Goal: Information Seeking & Learning: Learn about a topic

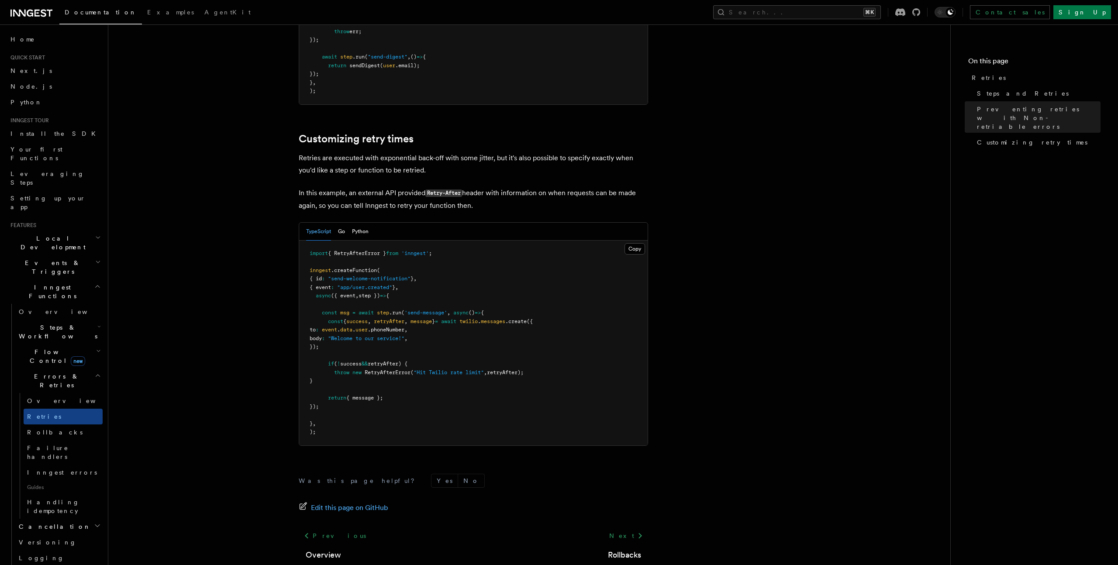
scroll to position [1092, 0]
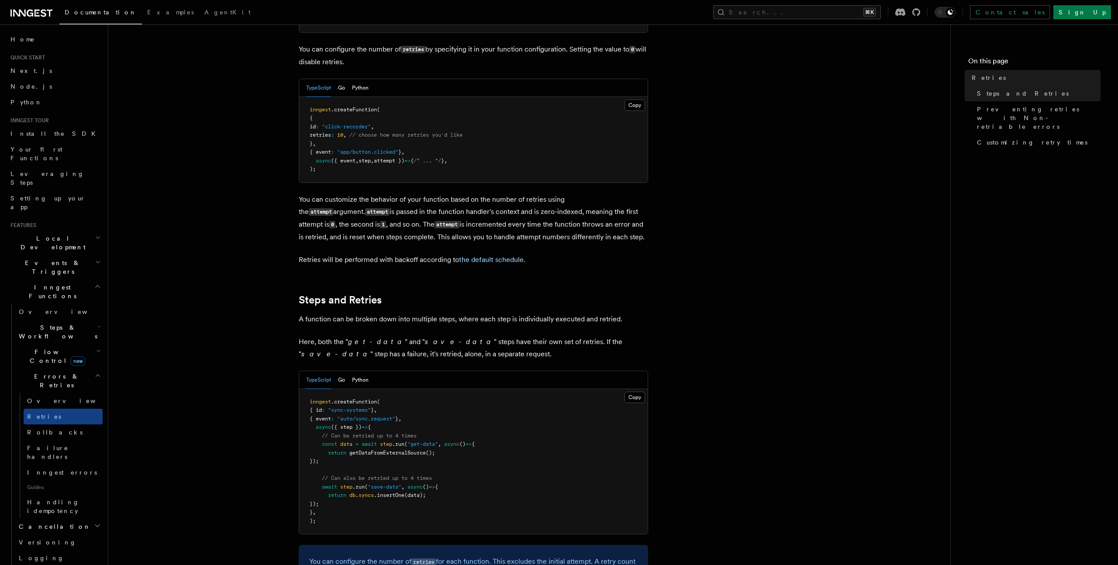
scroll to position [205, 0]
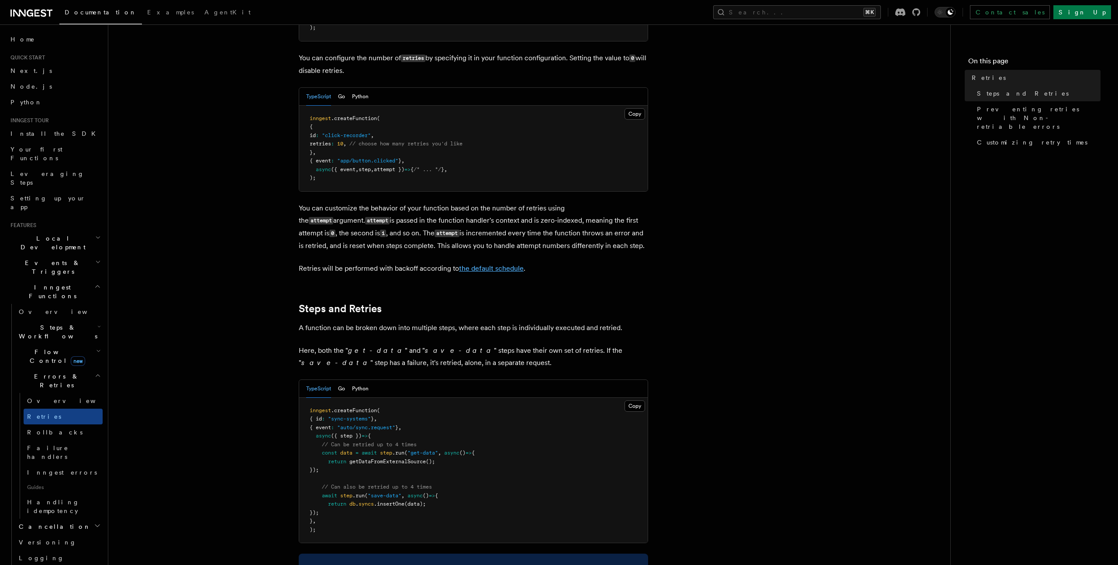
click at [505, 264] on link "the default schedule" at bounding box center [491, 268] width 65 height 8
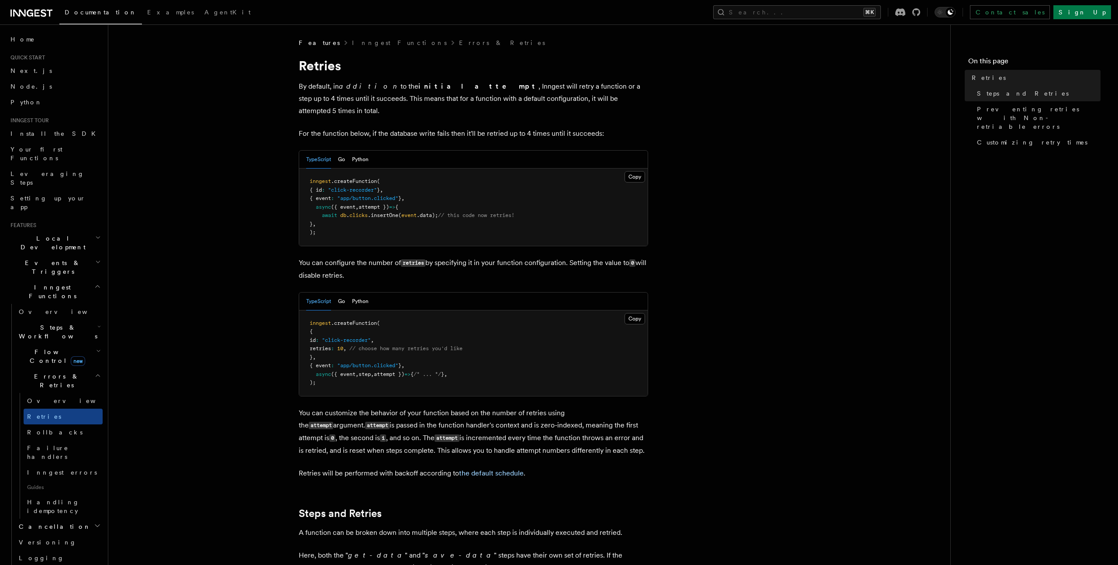
click at [97, 350] on icon "button" at bounding box center [98, 351] width 3 height 2
click at [97, 348] on icon "button" at bounding box center [98, 351] width 5 height 7
click at [97, 323] on icon "button" at bounding box center [98, 326] width 3 height 7
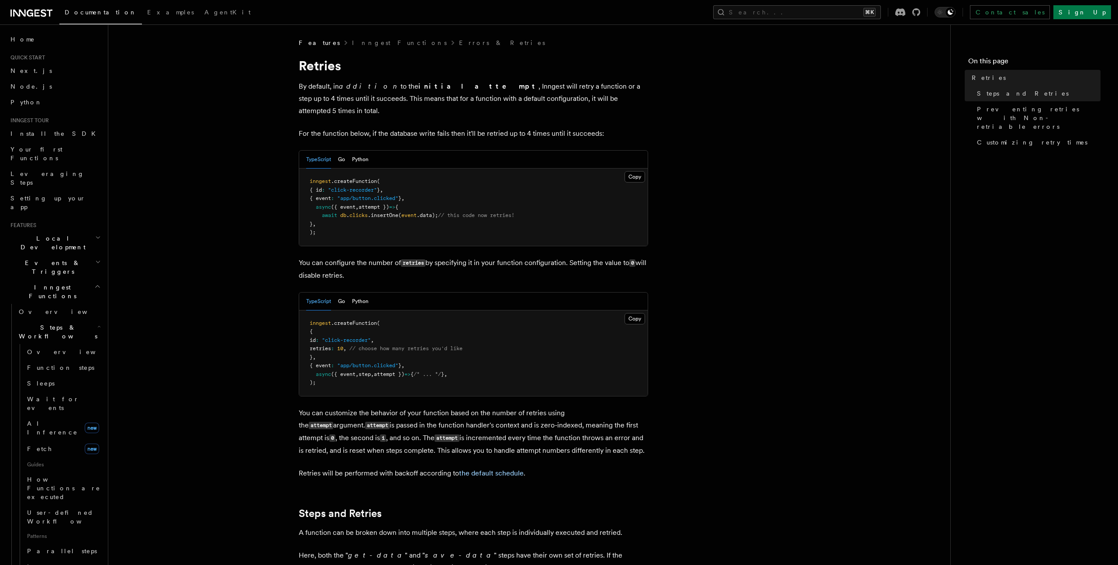
click at [97, 323] on icon "button" at bounding box center [98, 326] width 3 height 7
click at [838, 14] on button "Search... ⌘K" at bounding box center [797, 12] width 168 height 14
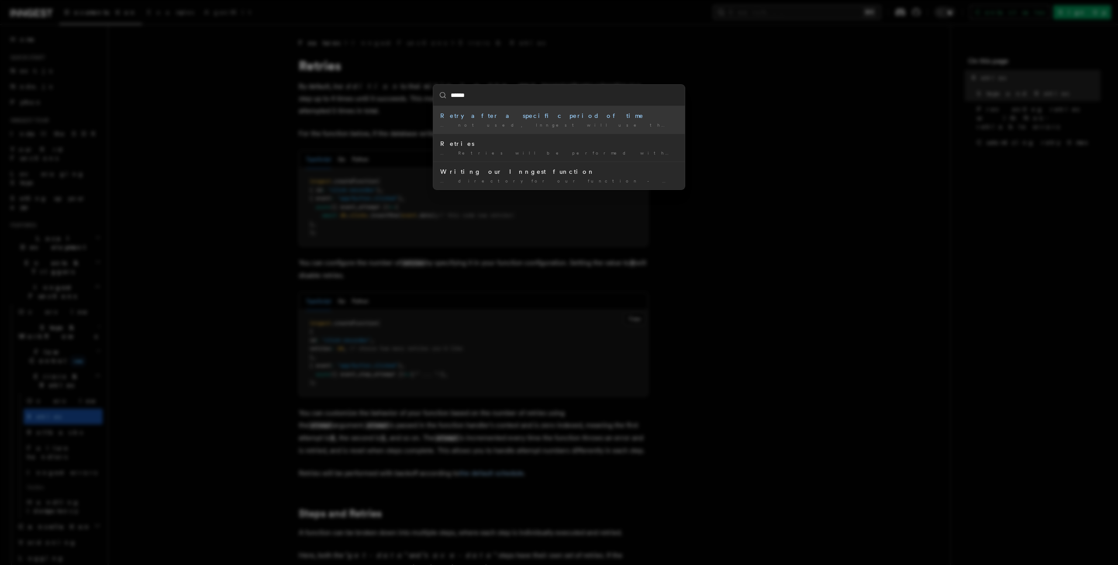
type input "*******"
click at [474, 117] on div "Customizing retry times" at bounding box center [559, 115] width 238 height 9
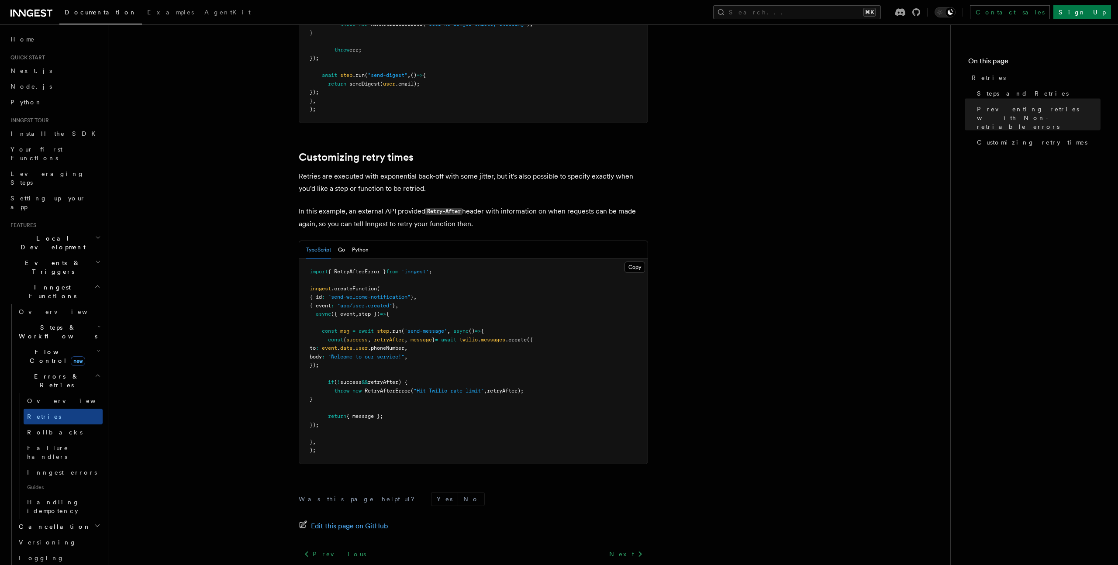
scroll to position [1092, 0]
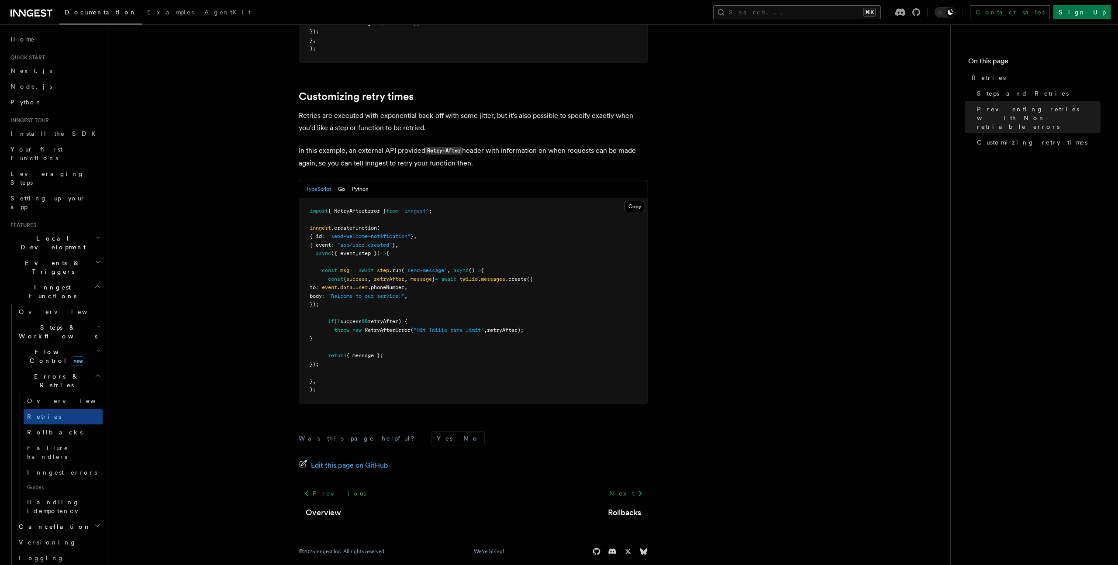
click at [821, 12] on button "Search... ⌘K" at bounding box center [797, 12] width 168 height 14
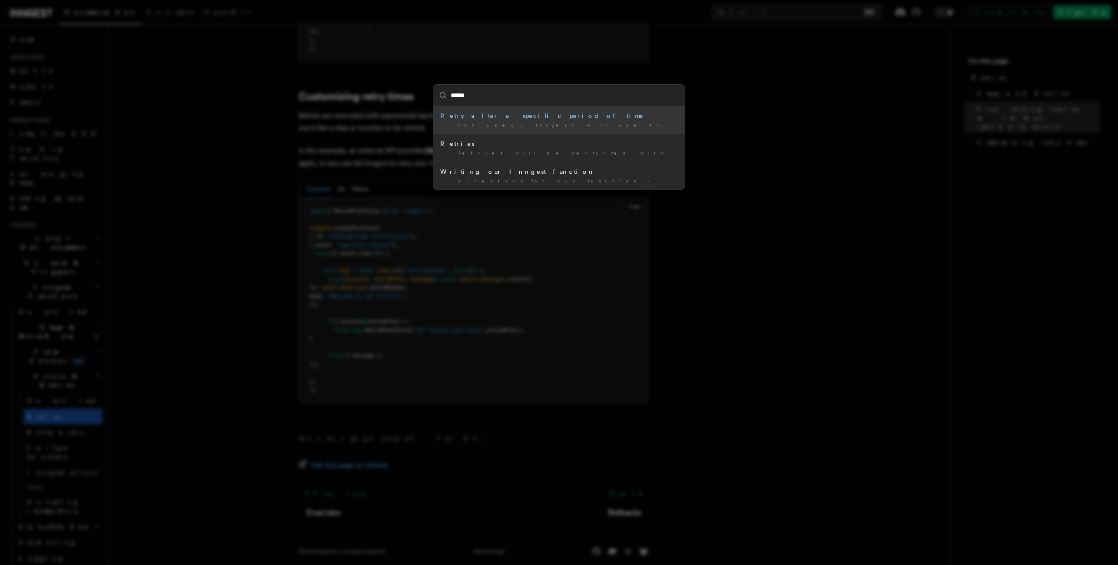
type input "*******"
click at [496, 155] on div "… not used, Inngest will use the default retry backoff policy." at bounding box center [559, 153] width 238 height 7
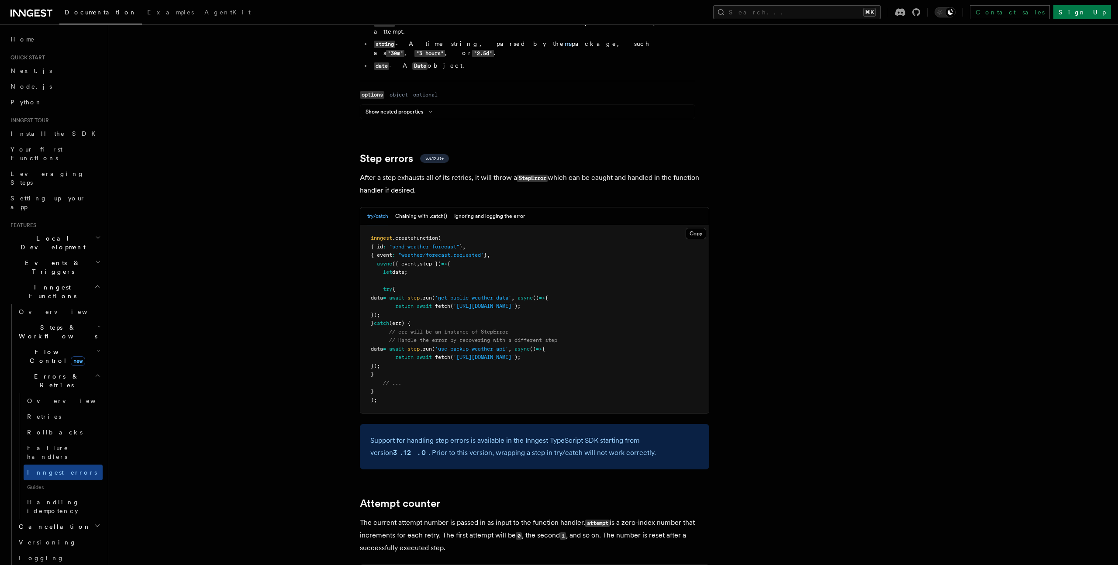
scroll to position [1328, 0]
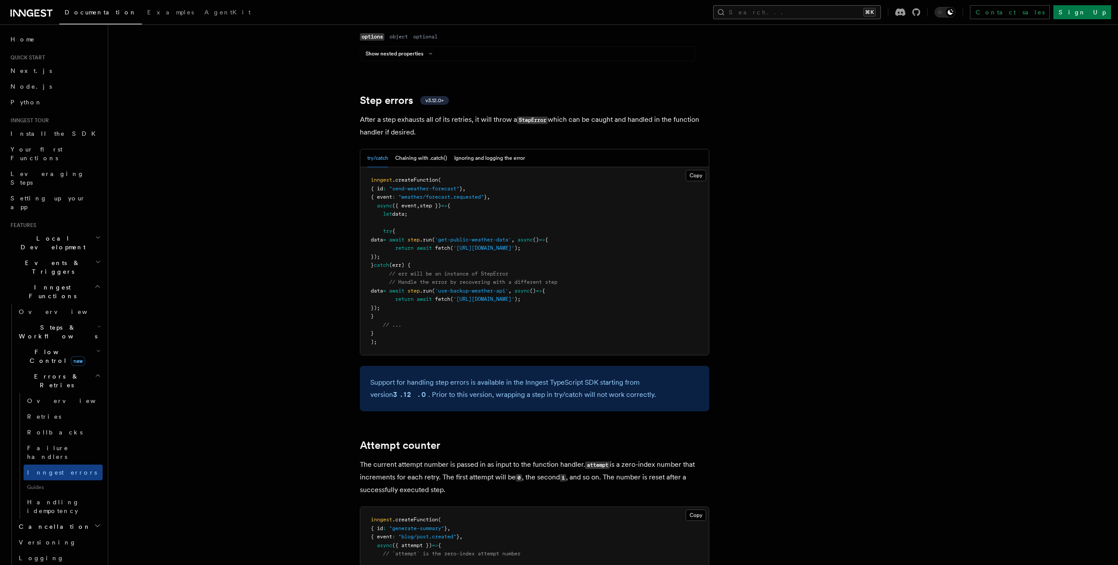
click at [814, 11] on button "Search... ⌘K" at bounding box center [797, 12] width 168 height 14
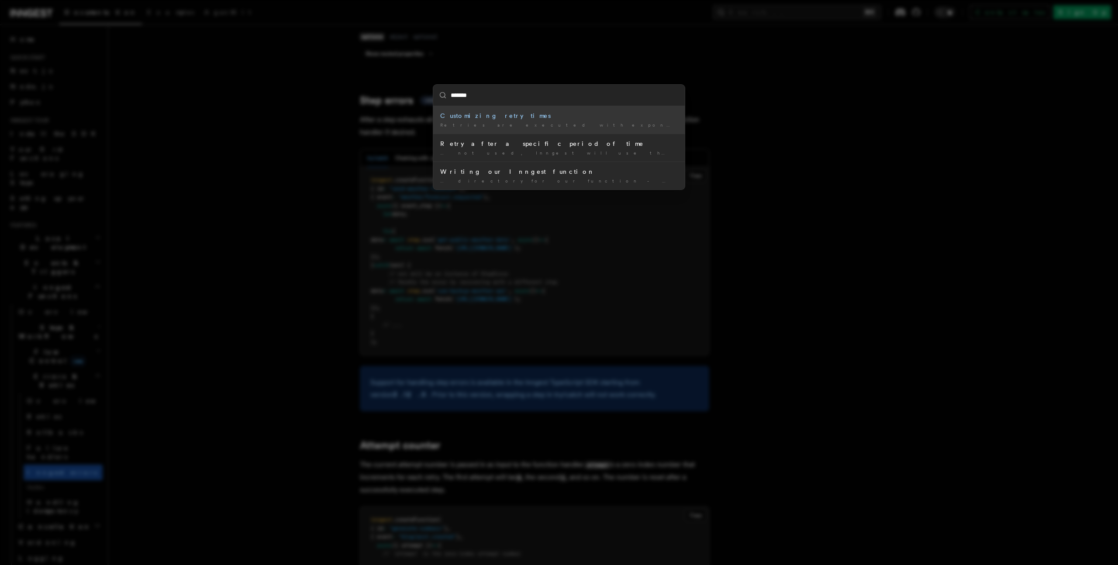
click at [488, 93] on input "*******" at bounding box center [559, 95] width 252 height 21
type input "******"
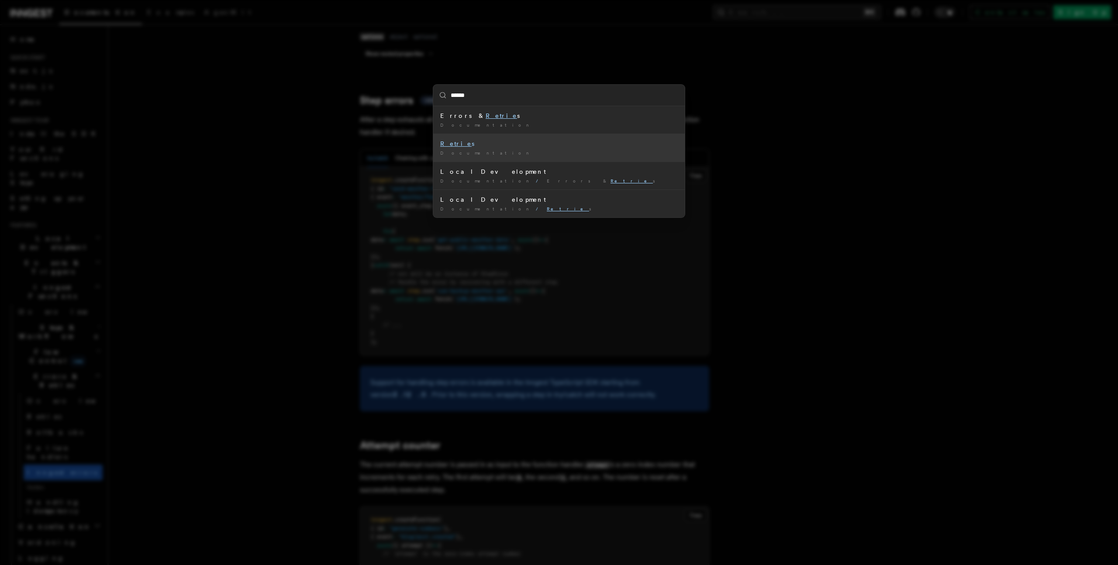
click at [474, 143] on div "Retrie s" at bounding box center [559, 143] width 238 height 9
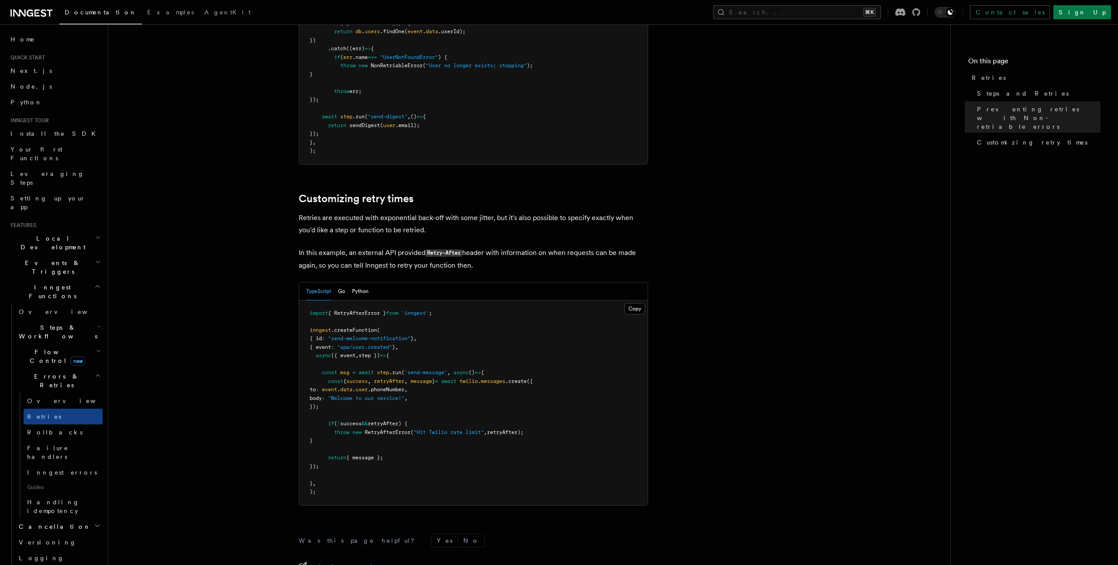
scroll to position [990, 0]
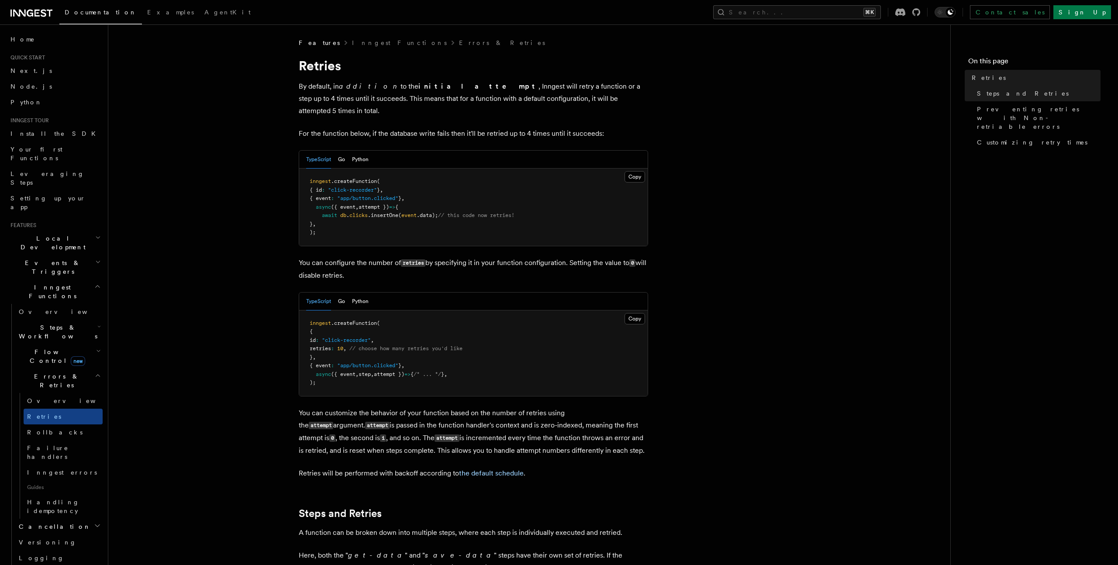
scroll to position [34, 0]
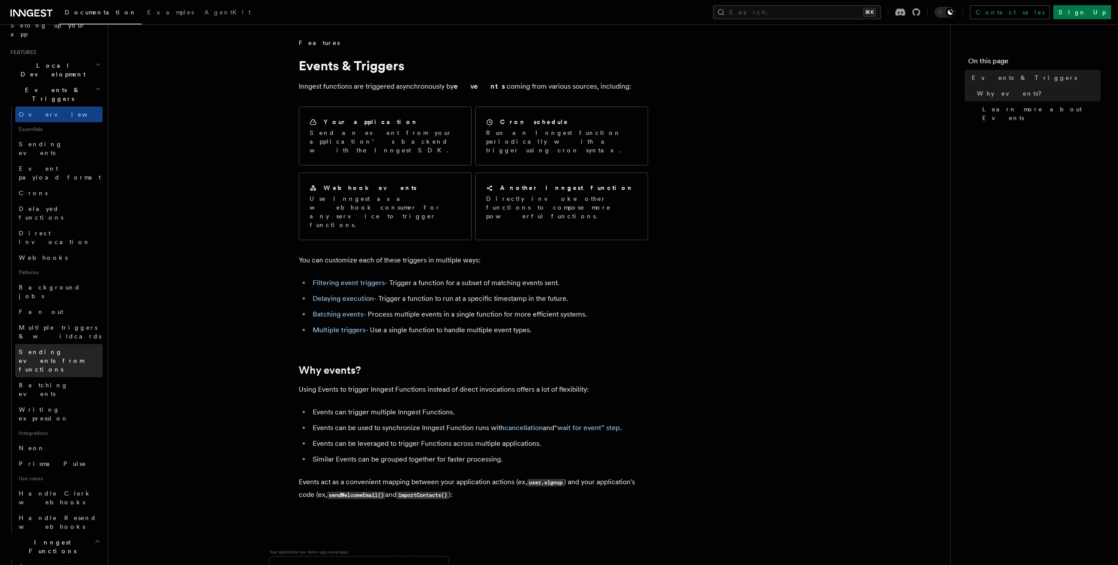
scroll to position [174, 0]
click at [62, 348] on span "Sending events from functions" at bounding box center [51, 360] width 65 height 24
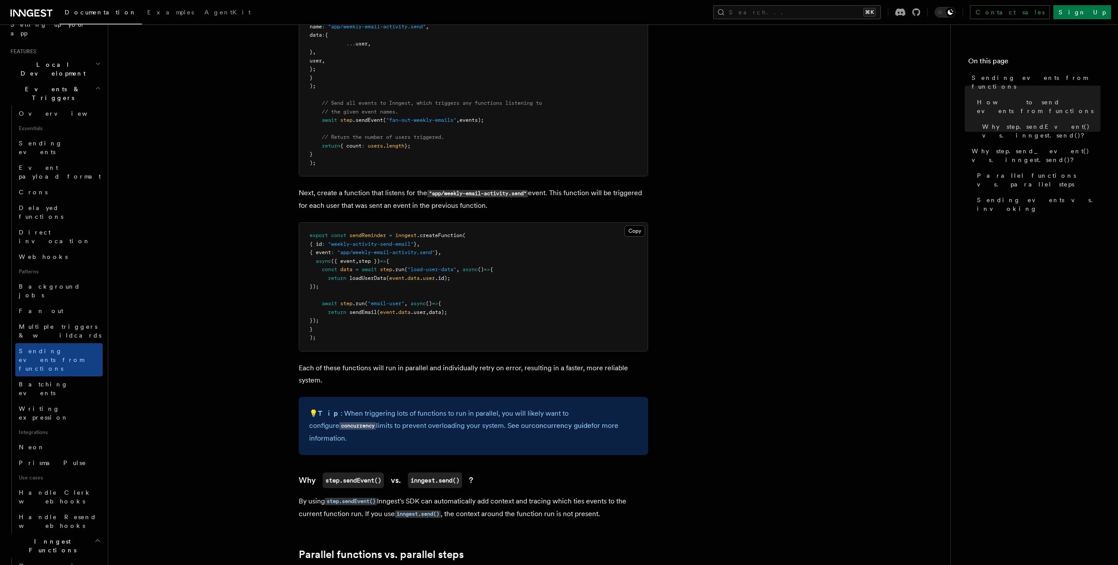
scroll to position [546, 0]
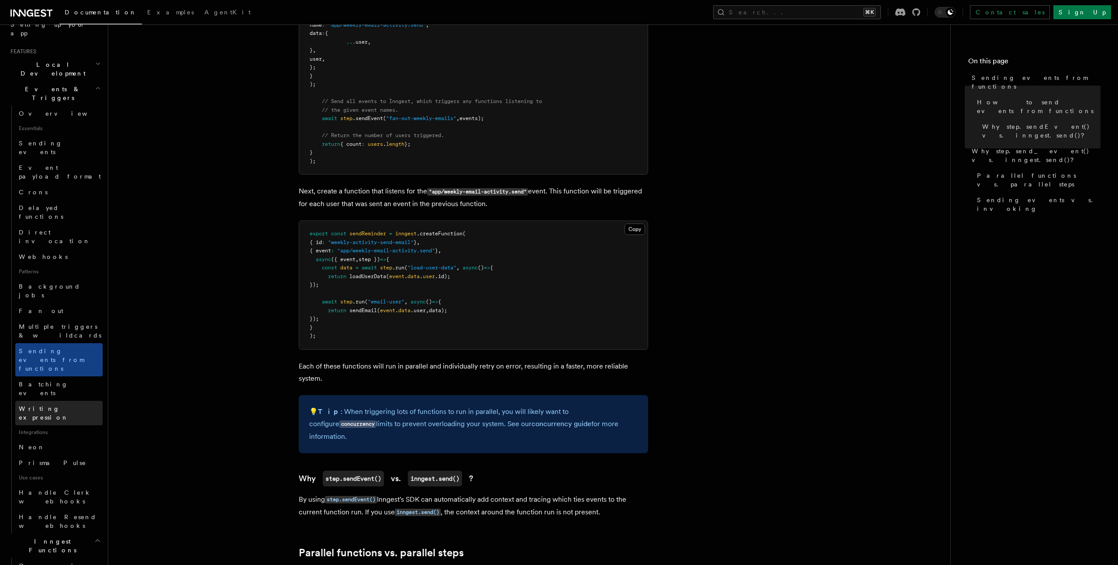
click at [28, 405] on span "Writing expression" at bounding box center [44, 413] width 50 height 16
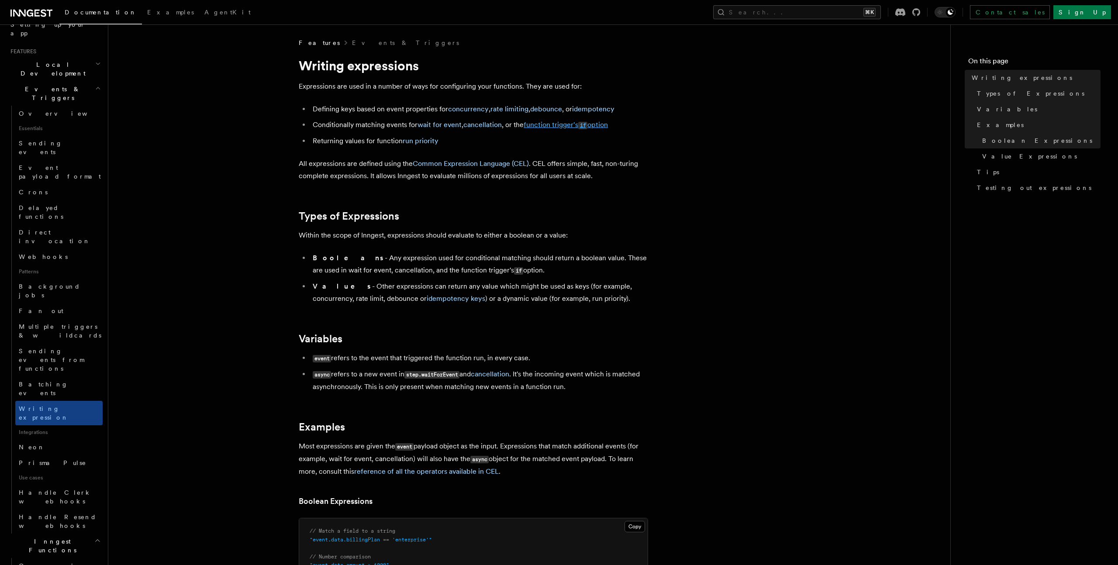
click at [544, 128] on link "function trigger's if option" at bounding box center [566, 125] width 84 height 8
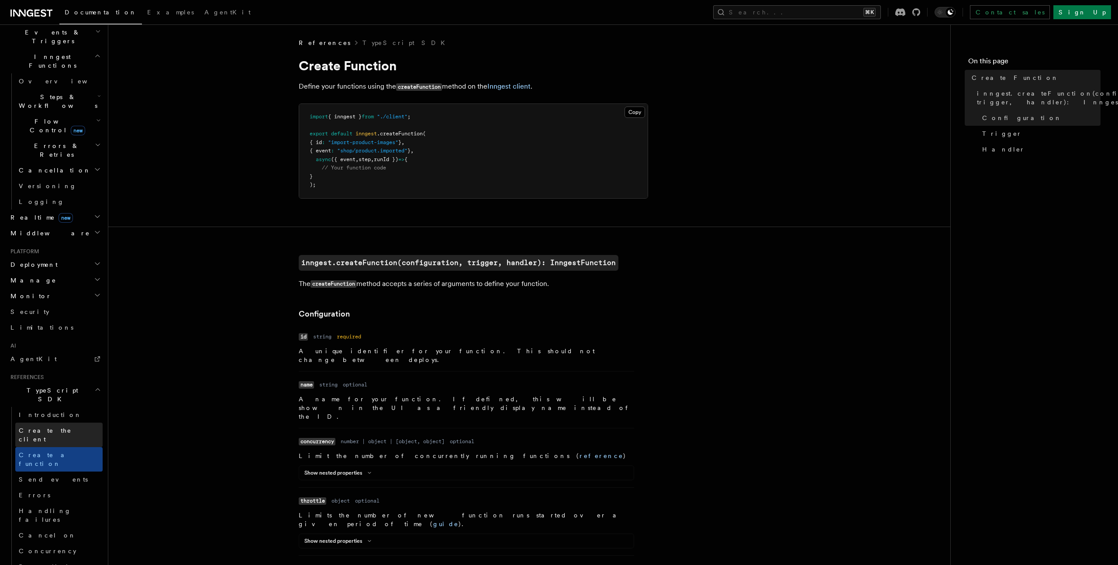
scroll to position [239, 0]
click at [55, 499] on span "Handling failures" at bounding box center [45, 507] width 52 height 16
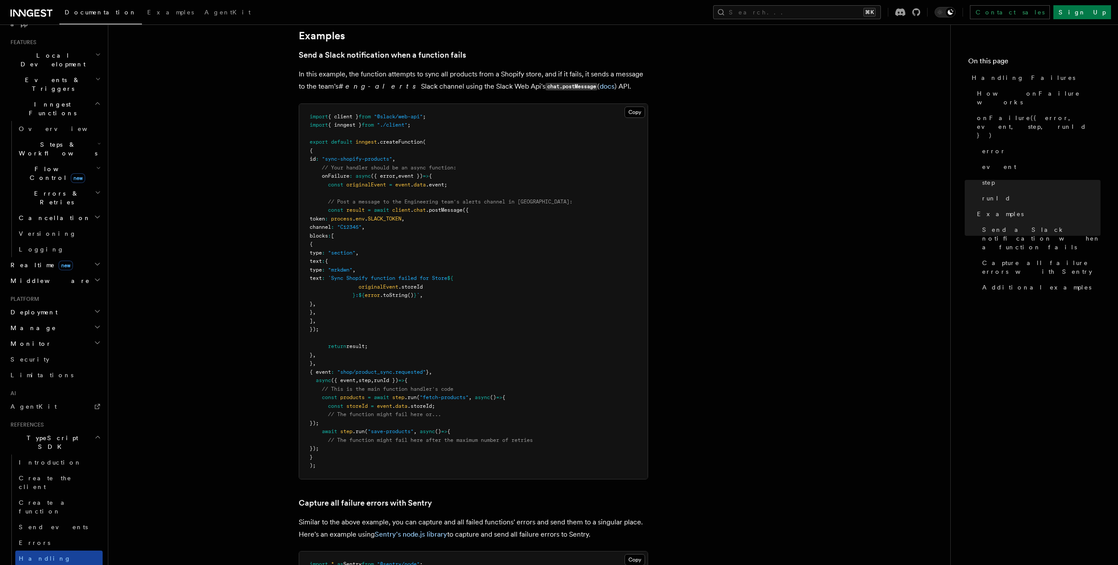
scroll to position [48, 0]
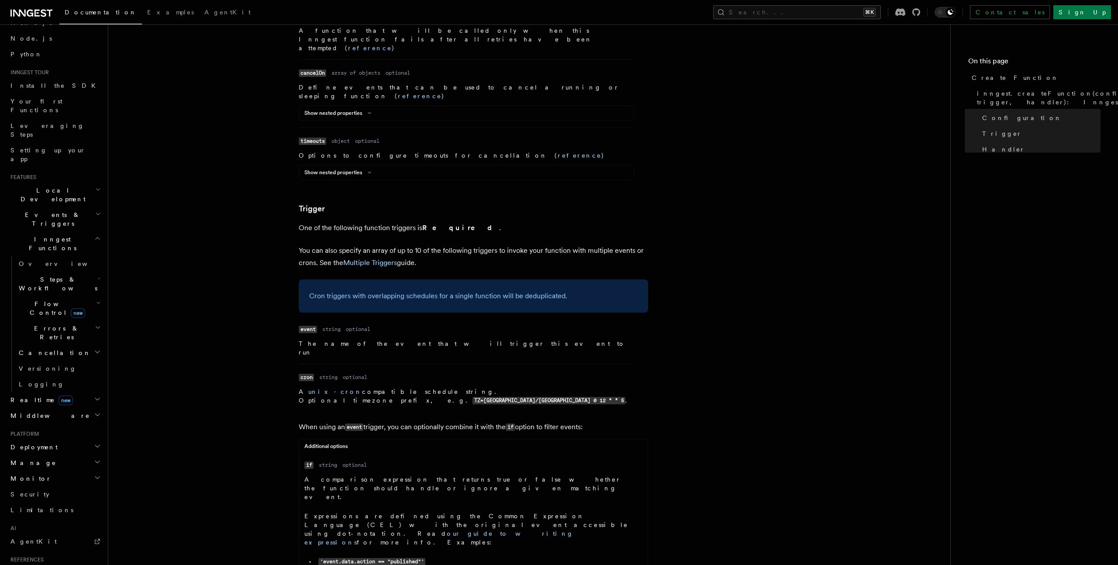
scroll to position [1042, 0]
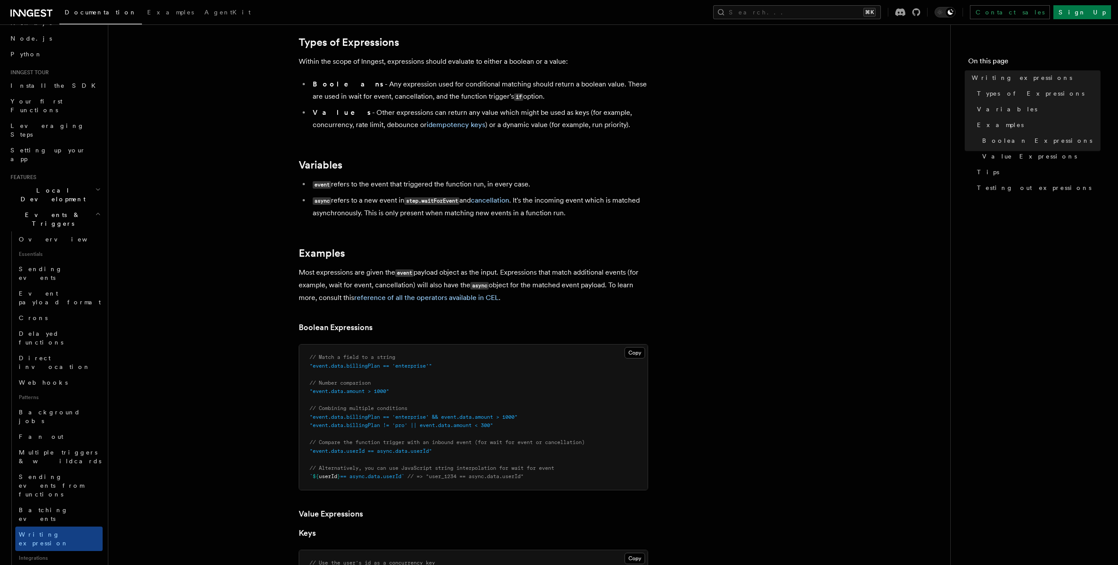
scroll to position [178, 0]
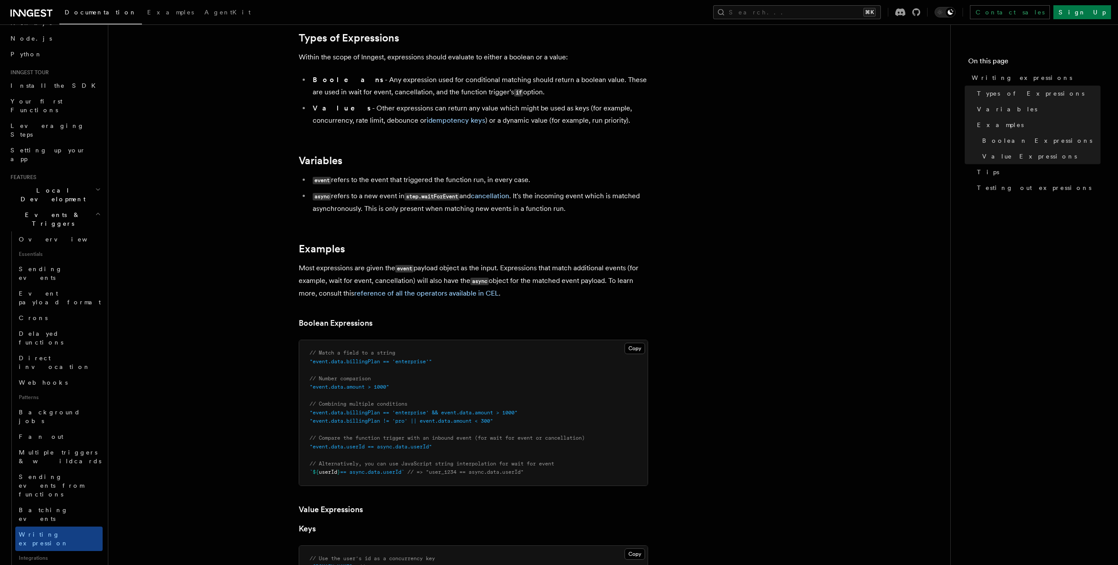
click at [175, 292] on article "Features Events & Triggers Writing expressions Expressions are used in a number…" at bounding box center [529, 529] width 814 height 1338
click at [772, 211] on article "Features Events & Triggers Writing expressions Expressions are used in a number…" at bounding box center [529, 529] width 814 height 1338
